Goal: Entertainment & Leisure: Consume media (video, audio)

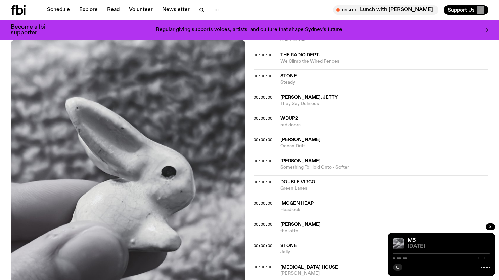
scroll to position [374, 0]
click at [399, 265] on icon "button" at bounding box center [398, 267] width 4 height 4
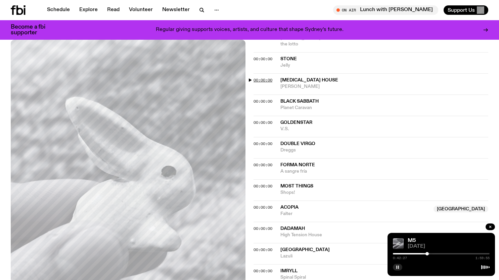
scroll to position [571, 0]
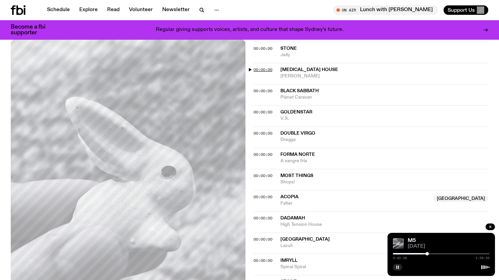
click at [254, 68] on span "00:00:00" at bounding box center [263, 69] width 19 height 5
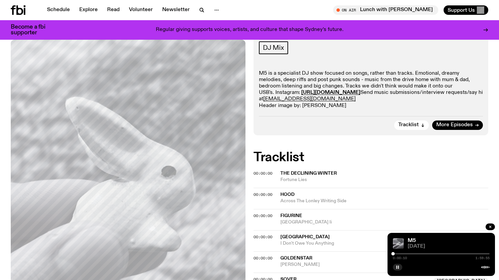
scroll to position [99, 0]
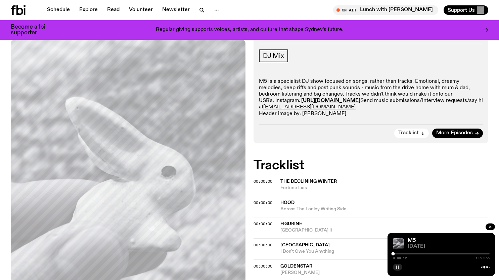
click at [419, 133] on button "Tracklist" at bounding box center [412, 132] width 35 height 9
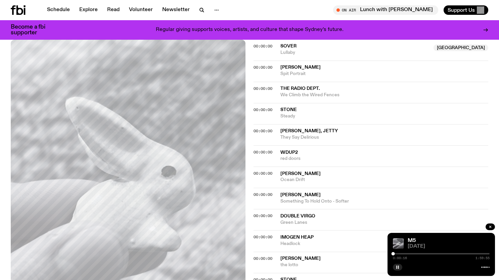
scroll to position [346, 0]
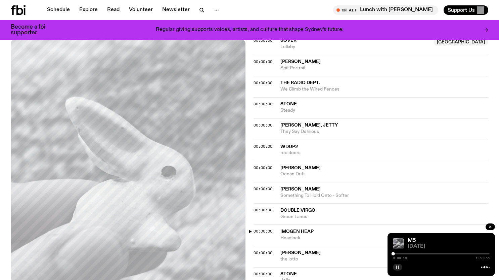
click at [254, 230] on span "00:00:00" at bounding box center [263, 230] width 19 height 5
click at [428, 253] on div at bounding box center [441, 253] width 97 height 1
click at [432, 253] on div at bounding box center [441, 253] width 97 height 1
click at [436, 254] on div "0:48:20 1:59:55" at bounding box center [441, 255] width 97 height 8
click at [436, 253] on div at bounding box center [441, 253] width 97 height 1
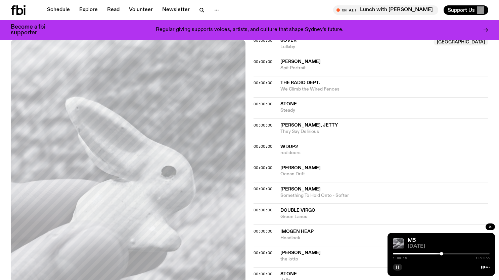
click at [445, 253] on div at bounding box center [441, 253] width 97 height 1
click at [448, 253] on div at bounding box center [441, 253] width 97 height 1
click at [452, 253] on div at bounding box center [441, 253] width 97 height 1
click at [455, 254] on div at bounding box center [441, 253] width 97 height 1
click at [458, 253] on div at bounding box center [441, 253] width 97 height 1
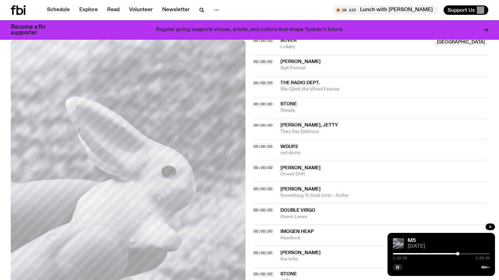
click at [460, 253] on div at bounding box center [441, 253] width 97 height 1
click at [463, 253] on div at bounding box center [441, 253] width 97 height 1
click at [467, 253] on div at bounding box center [441, 253] width 97 height 1
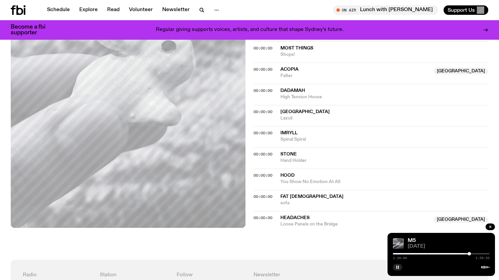
scroll to position [699, 0]
click at [472, 253] on div at bounding box center [441, 253] width 97 height 1
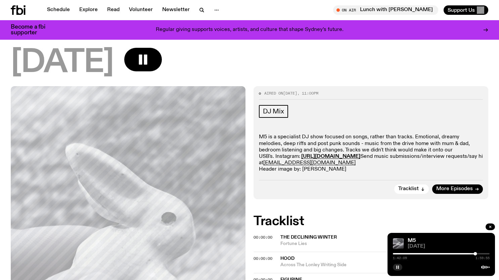
scroll to position [78, 0]
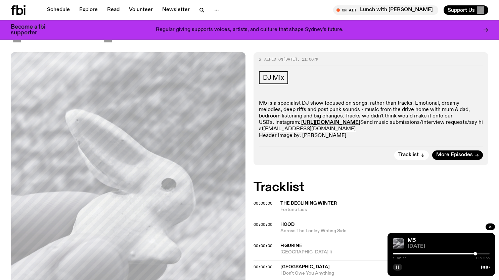
click at [432, 151] on div "Tracklist More Episodes" at bounding box center [371, 153] width 224 height 14
click at [461, 153] on span "More Episodes" at bounding box center [455, 154] width 37 height 5
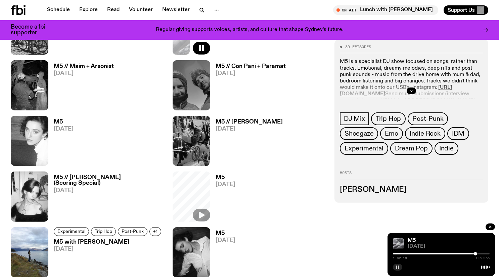
scroll to position [446, 0]
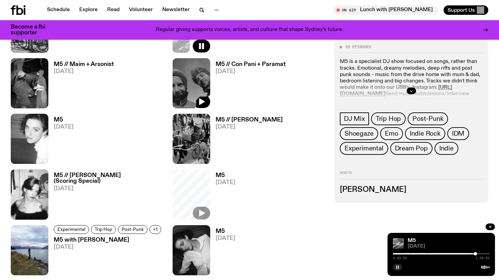
click at [201, 96] on div at bounding box center [192, 83] width 38 height 50
click at [204, 104] on icon "button" at bounding box center [202, 101] width 8 height 8
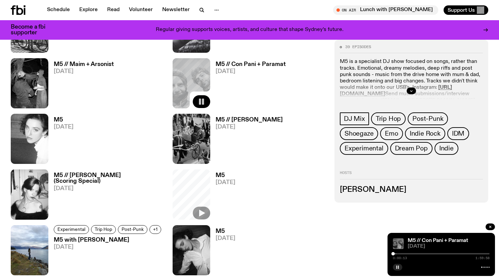
click at [399, 265] on button "button" at bounding box center [397, 267] width 9 height 7
click at [400, 267] on icon "button" at bounding box center [398, 267] width 4 height 4
